Goal: Task Accomplishment & Management: Manage account settings

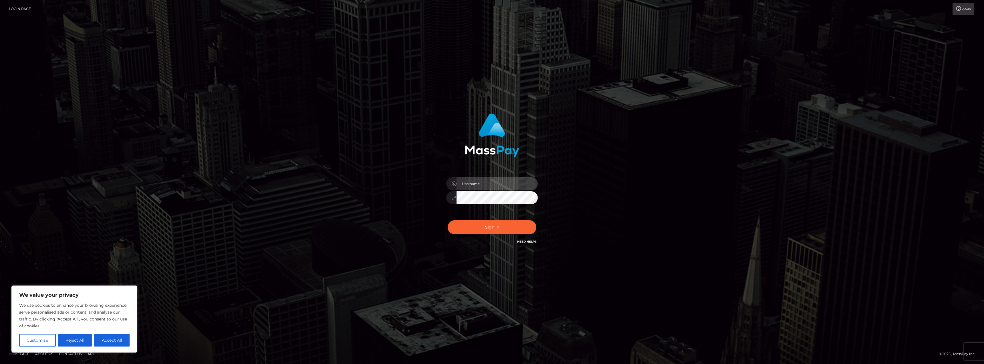
click at [500, 187] on input "text" at bounding box center [496, 183] width 81 height 13
type input "[EMAIL_ADDRESS][DOMAIN_NAME]"
click at [505, 229] on button "Sign in" at bounding box center [492, 227] width 89 height 14
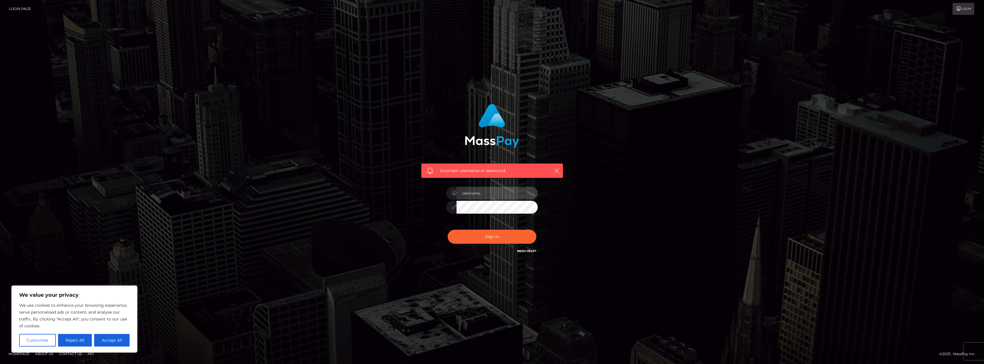
click at [501, 192] on input "text" at bounding box center [496, 192] width 81 height 13
type input "aW50ZXJkZXJwbG9sQGdtYWlsLmNvbQ=="
click at [493, 230] on button "Sign in" at bounding box center [492, 236] width 89 height 14
click at [474, 194] on input "text" at bounding box center [496, 192] width 81 height 13
type input "[EMAIL_ADDRESS][DOMAIN_NAME]"
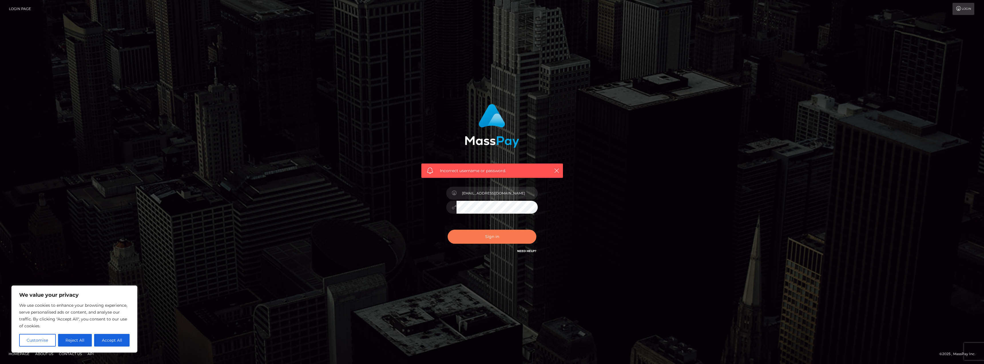
drag, startPoint x: 492, startPoint y: 236, endPoint x: 508, endPoint y: 227, distance: 18.1
click at [491, 236] on button "Sign in" at bounding box center [492, 236] width 89 height 14
click at [507, 199] on input "text" at bounding box center [496, 192] width 81 height 13
type input "[EMAIL_ADDRESS][DOMAIN_NAME]"
click at [415, 204] on div "Incorrect username or password. [EMAIL_ADDRESS][DOMAIN_NAME]" at bounding box center [492, 182] width 159 height 164
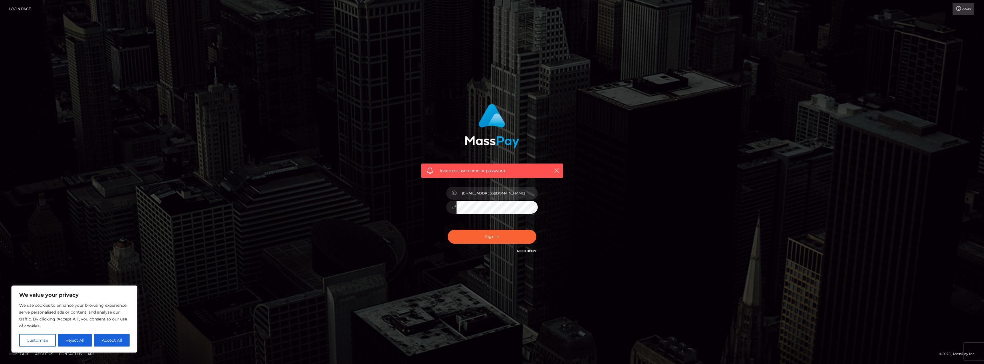
click at [448, 229] on button "Sign in" at bounding box center [492, 236] width 89 height 14
click at [519, 194] on input "text" at bounding box center [496, 192] width 81 height 13
type input "[EMAIL_ADDRESS][DOMAIN_NAME]"
click at [518, 247] on div "Sign in Need Help?" at bounding box center [492, 238] width 100 height 25
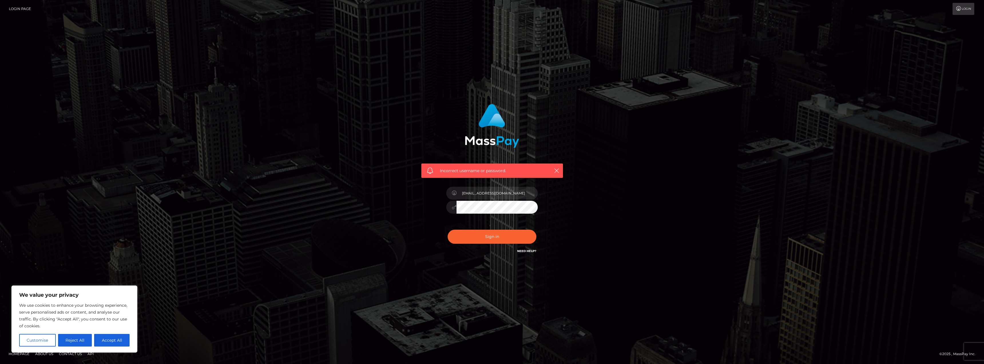
click at [522, 252] on link "Need Help?" at bounding box center [526, 251] width 19 height 4
click at [534, 249] on link "Need Help?" at bounding box center [526, 251] width 19 height 4
drag, startPoint x: 545, startPoint y: 30, endPoint x: 535, endPoint y: 39, distance: 12.9
click at [544, 31] on div "Incorrect username or password. [EMAIL_ADDRESS][DOMAIN_NAME]" at bounding box center [492, 182] width 984 height 364
drag, startPoint x: 554, startPoint y: 169, endPoint x: 559, endPoint y: 166, distance: 5.5
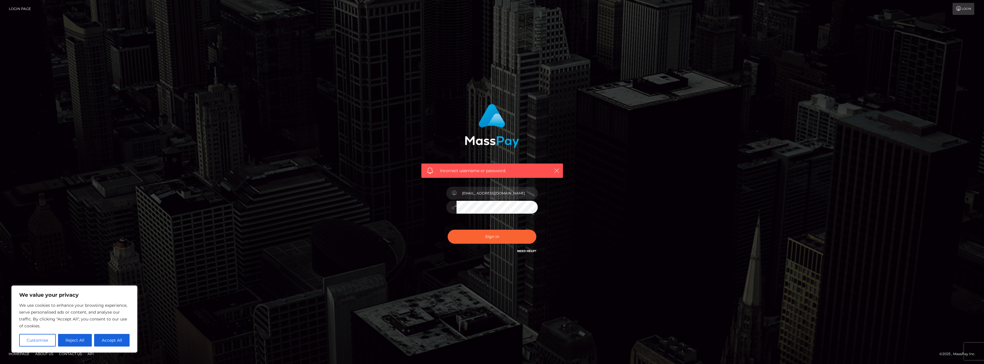
click at [554, 169] on icon "button" at bounding box center [557, 171] width 6 height 6
click at [558, 168] on icon "button" at bounding box center [557, 171] width 6 height 6
click at [561, 170] on div "Incorrect username or password." at bounding box center [492, 170] width 142 height 14
click at [556, 170] on icon "button" at bounding box center [557, 171] width 6 height 6
click at [558, 171] on icon "button" at bounding box center [557, 171] width 6 height 6
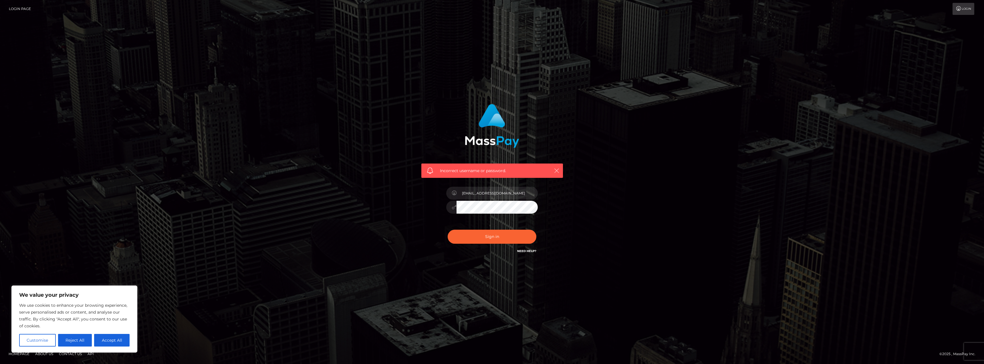
drag, startPoint x: 557, startPoint y: 171, endPoint x: 551, endPoint y: 166, distance: 7.7
click at [556, 170] on icon "button" at bounding box center [557, 171] width 6 height 6
click at [506, 143] on img at bounding box center [492, 126] width 54 height 44
click at [477, 116] on img at bounding box center [492, 126] width 54 height 44
click at [491, 116] on img at bounding box center [492, 126] width 54 height 44
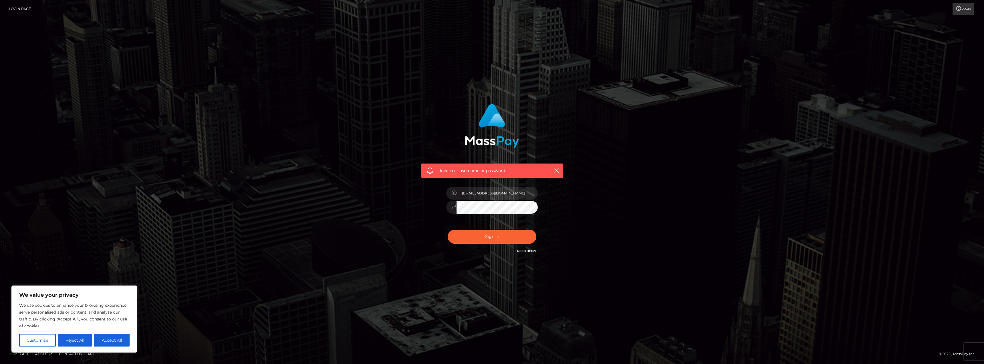
click at [25, 9] on link "Login Page" at bounding box center [20, 9] width 22 height 12
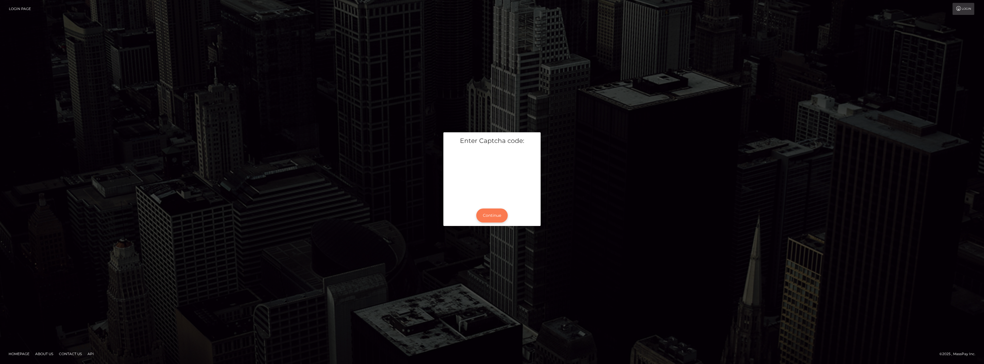
click at [493, 214] on button "Continue" at bounding box center [491, 215] width 31 height 14
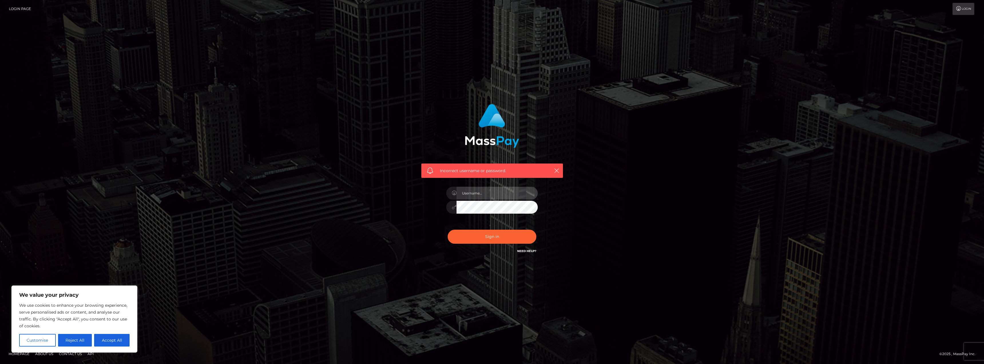
drag, startPoint x: 480, startPoint y: 191, endPoint x: 488, endPoint y: 194, distance: 7.8
click at [480, 192] on input "text" at bounding box center [496, 192] width 81 height 13
type input "[EMAIL_ADDRESS][DOMAIN_NAME]"
click at [558, 172] on icon "button" at bounding box center [557, 171] width 6 height 6
click at [555, 168] on icon "button" at bounding box center [557, 171] width 6 height 6
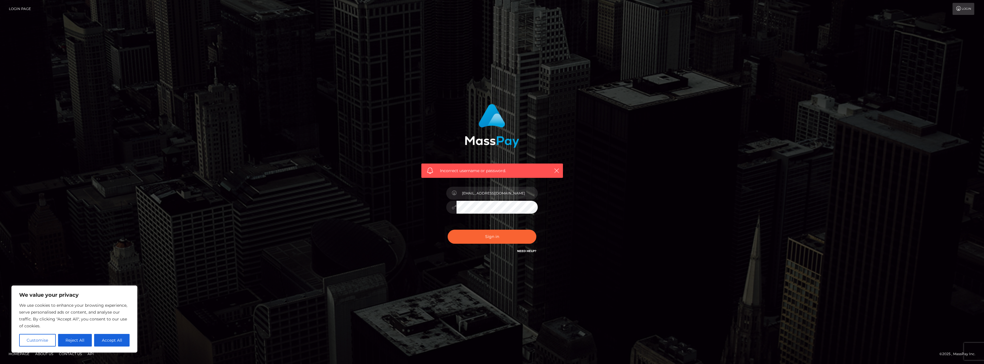
drag, startPoint x: 104, startPoint y: 336, endPoint x: 110, endPoint y: 337, distance: 6.4
click at [110, 337] on button "Accept All" at bounding box center [111, 339] width 35 height 13
checkbox input "true"
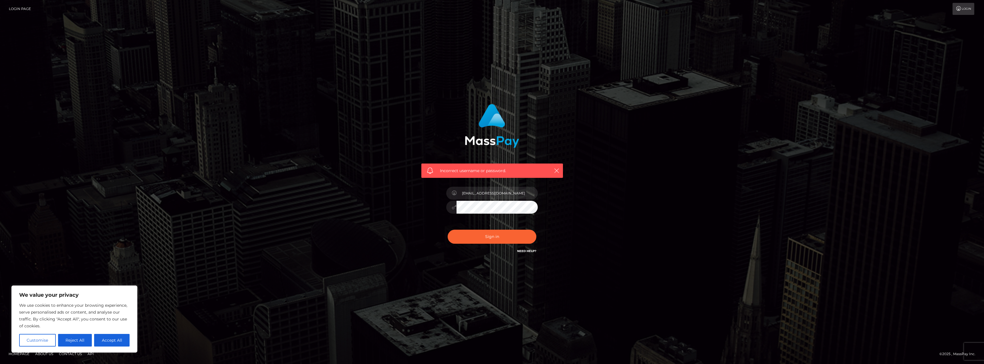
checkbox input "true"
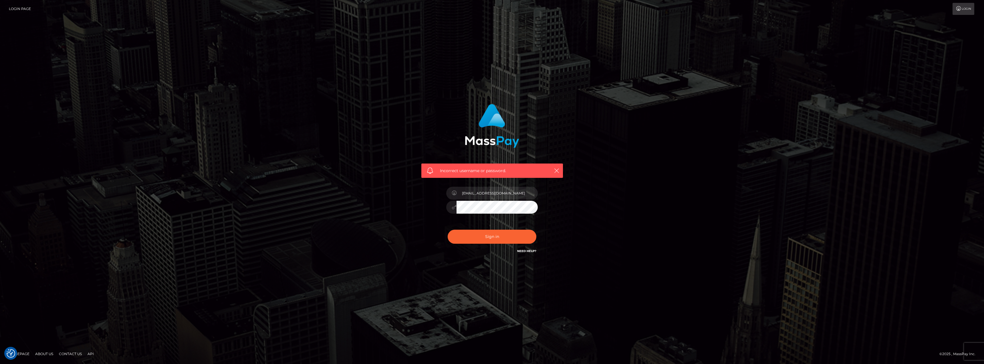
click at [110, 337] on div "Incorrect username or password. [EMAIL_ADDRESS][DOMAIN_NAME]" at bounding box center [492, 182] width 984 height 364
